Goal: Obtain resource: Download file/media

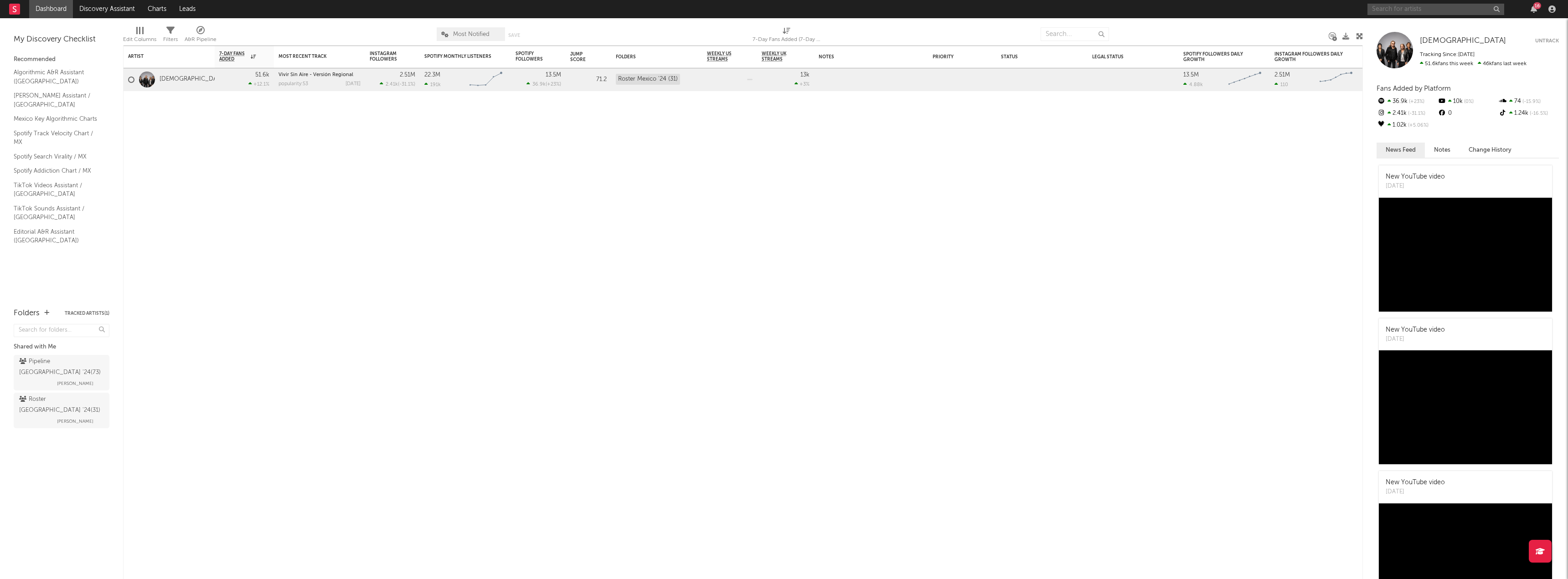
click at [1406, 6] on input "text" at bounding box center [1436, 10] width 137 height 11
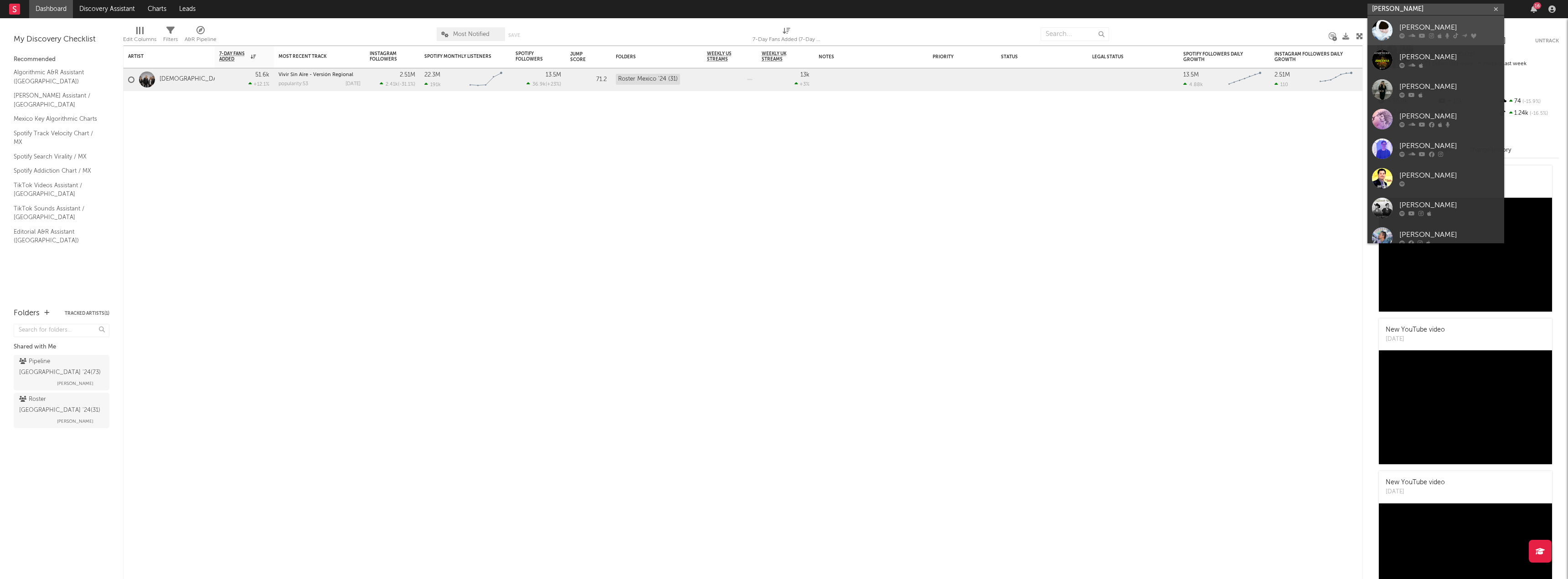
type input "[PERSON_NAME]"
click at [1413, 24] on div "[PERSON_NAME]" at bounding box center [1449, 27] width 100 height 11
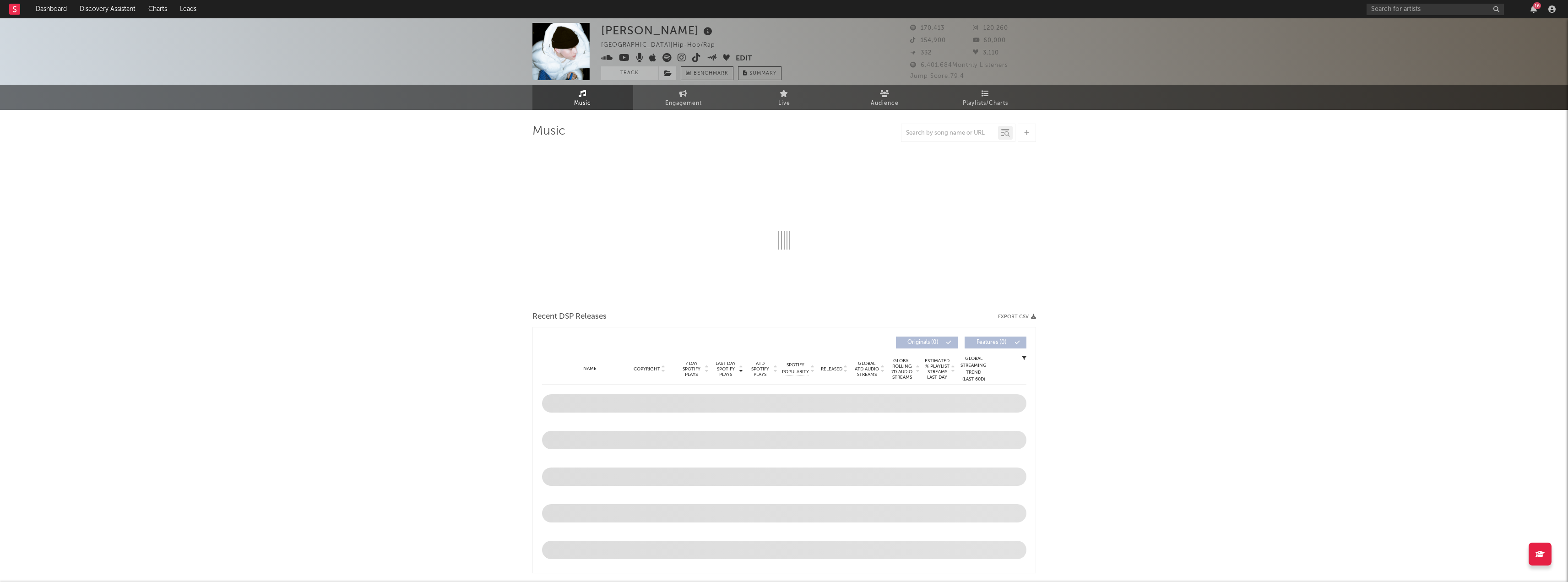
select select "6m"
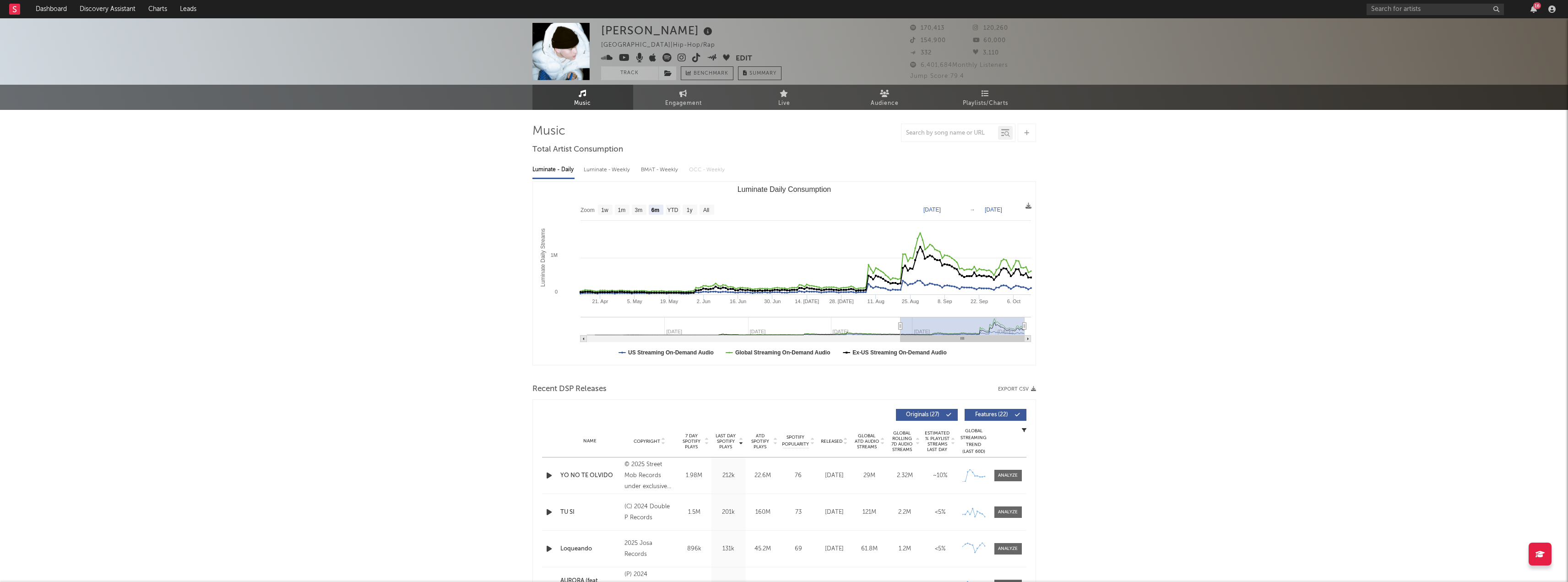
click at [1033, 386] on icon "button" at bounding box center [1034, 389] width 5 height 5
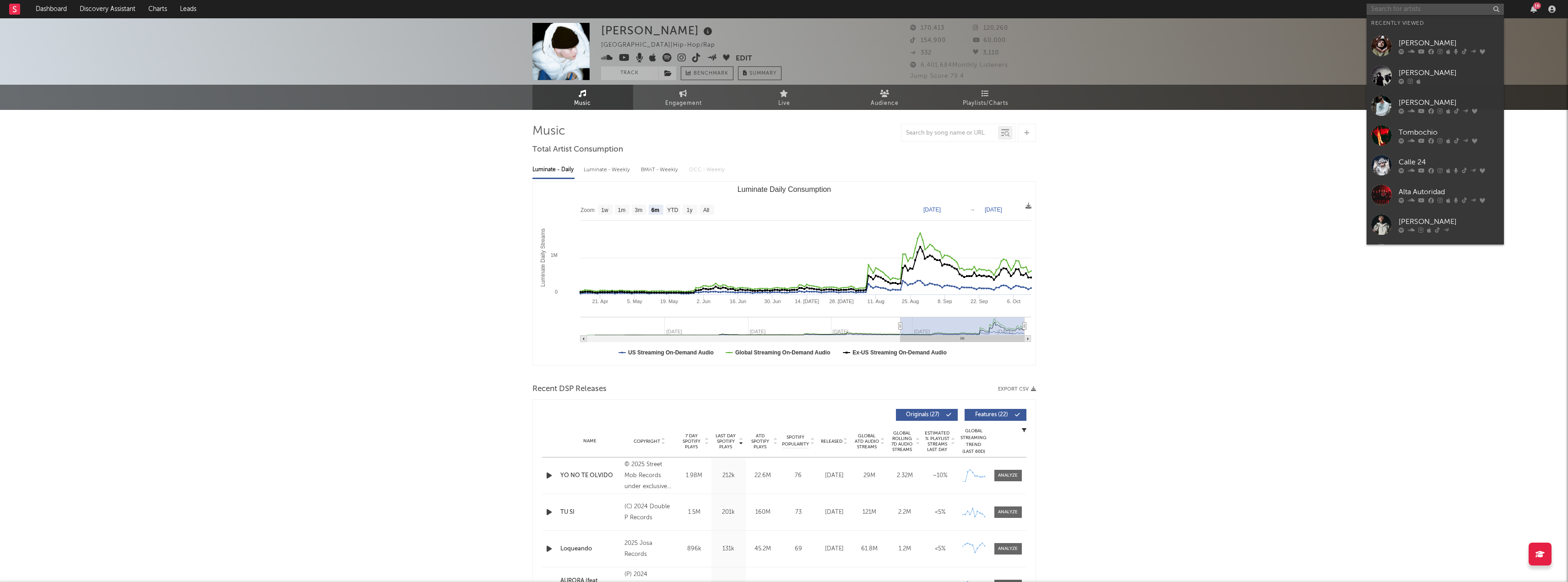
click at [1413, 11] on input "text" at bounding box center [1435, 10] width 137 height 11
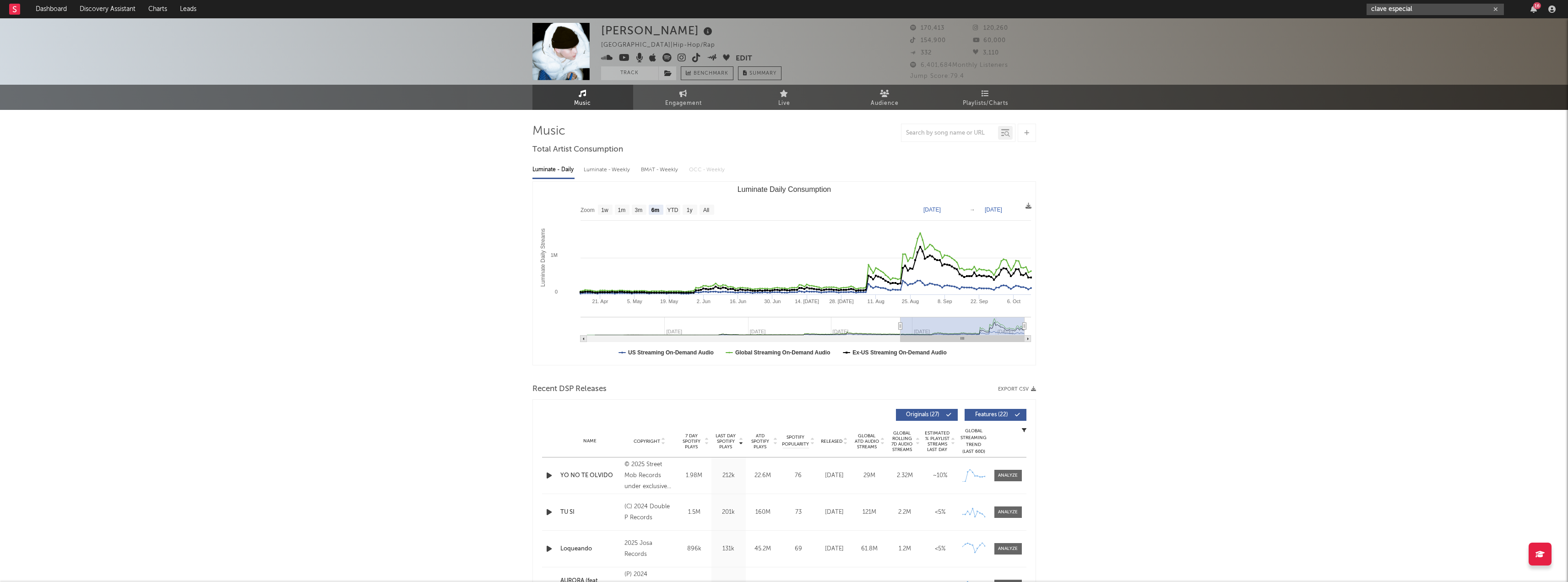
click at [1419, 12] on input "clave especial" at bounding box center [1435, 10] width 137 height 11
type input "clave especial"
click at [1421, 20] on link "Clave Especial" at bounding box center [1435, 30] width 137 height 30
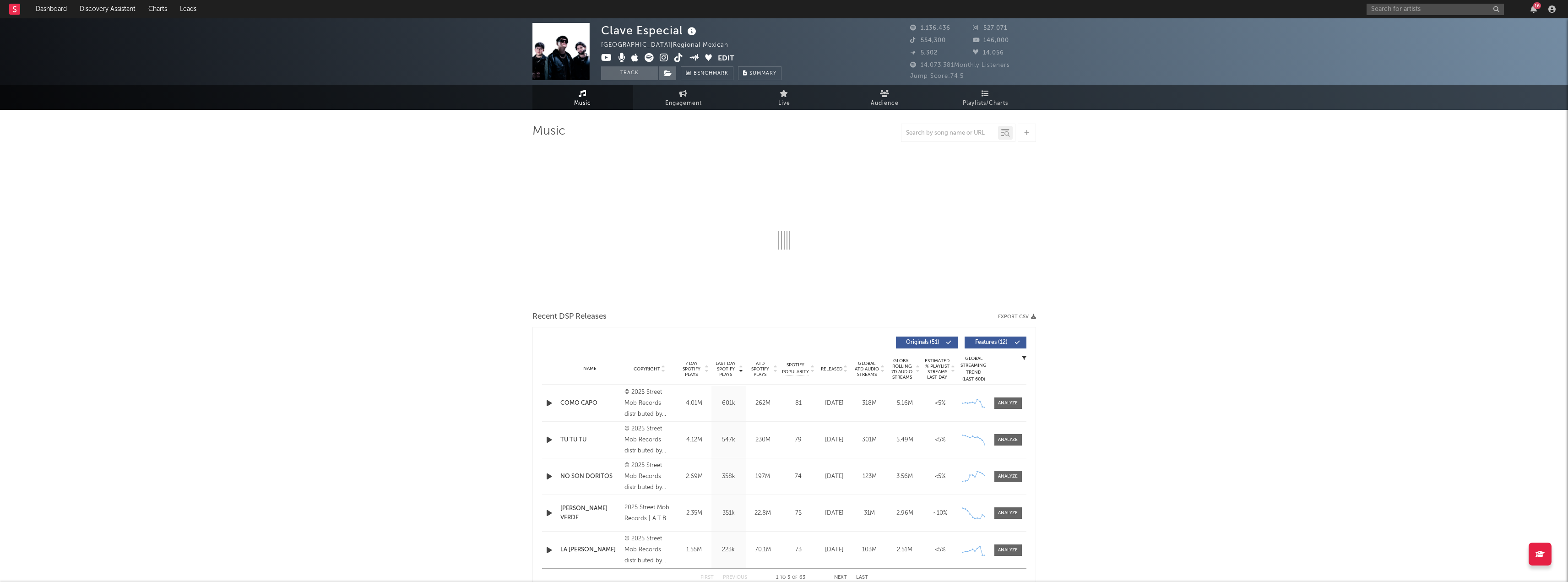
select select "6m"
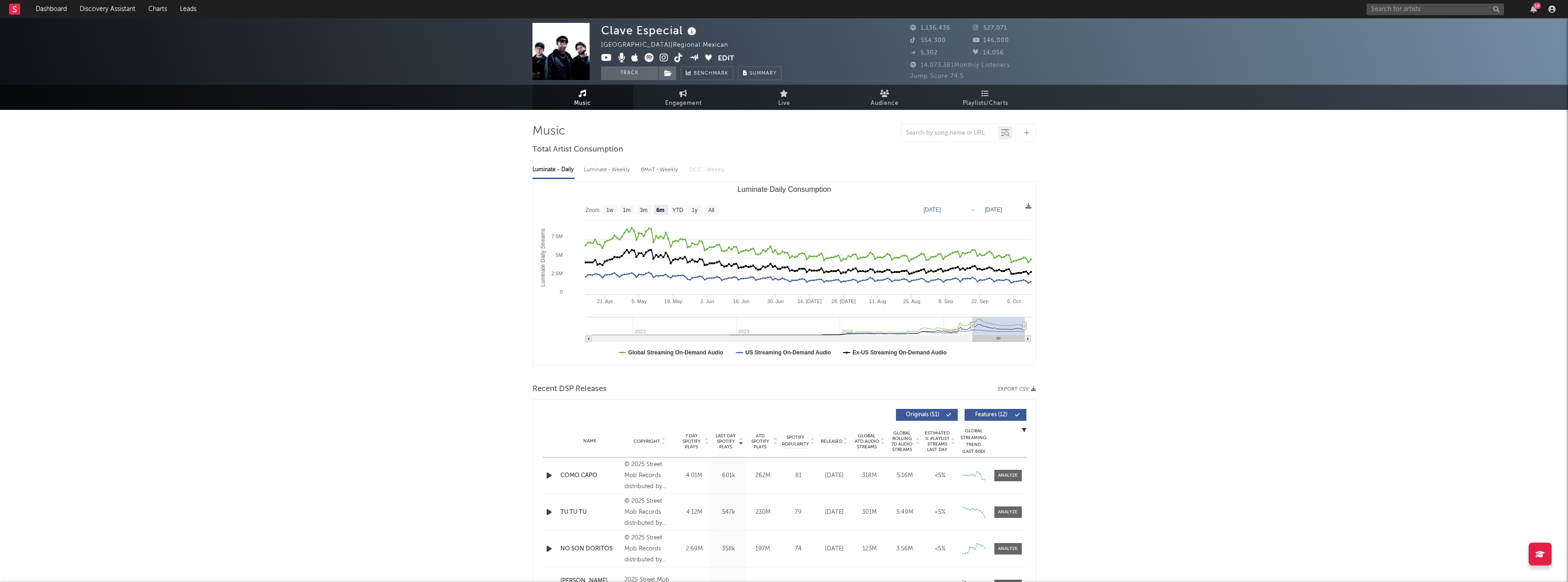
click at [1027, 388] on button "Export CSV" at bounding box center [1017, 389] width 38 height 6
